Goal: Transaction & Acquisition: Purchase product/service

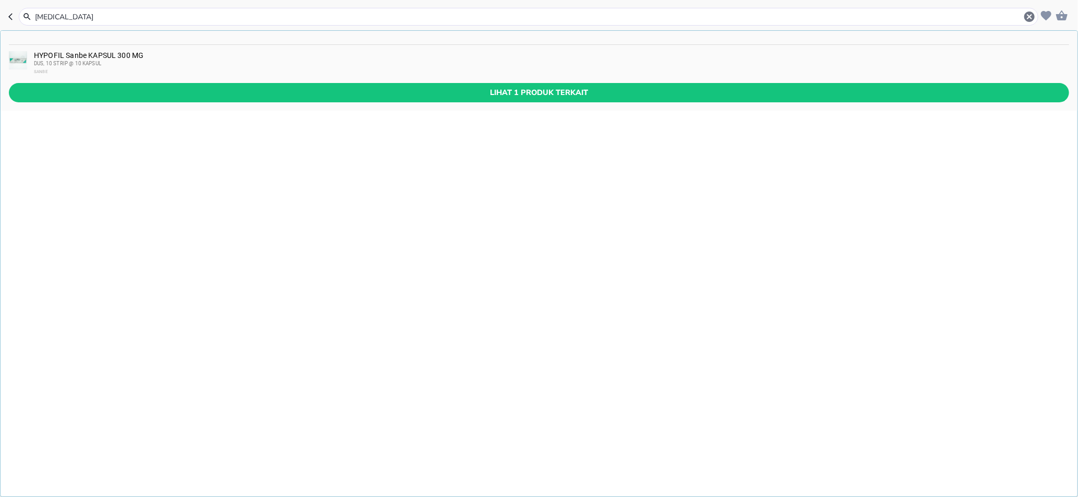
type input "[MEDICAL_DATA]"
